Goal: Information Seeking & Learning: Learn about a topic

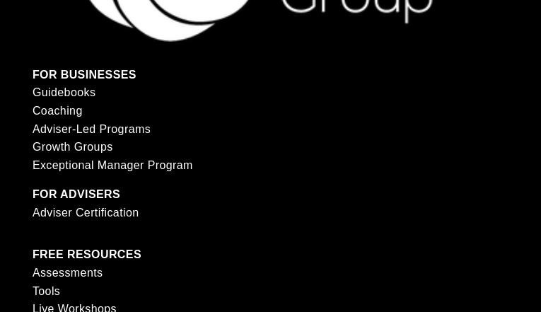
scroll to position [1907, 0]
